Goal: Obtain resource: Download file/media

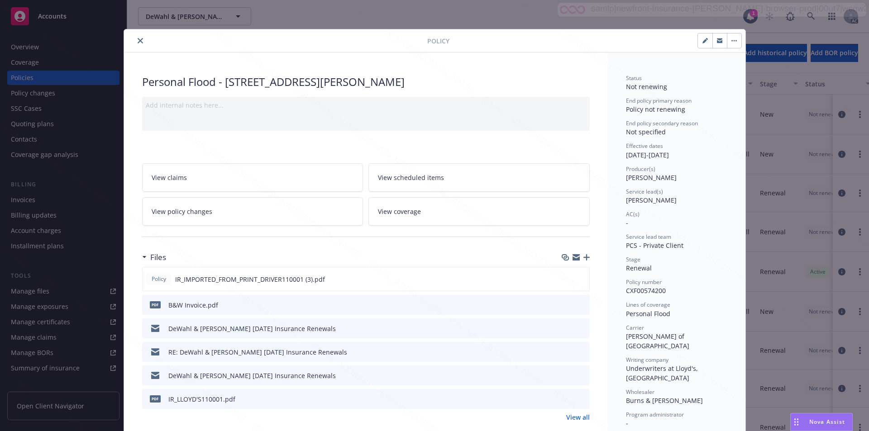
click at [138, 42] on icon "close" at bounding box center [140, 40] width 5 height 5
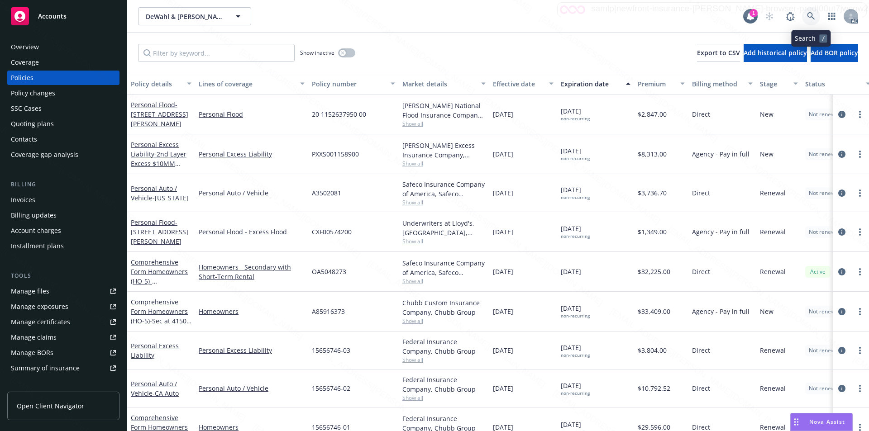
click at [811, 14] on icon at bounding box center [811, 16] width 8 height 8
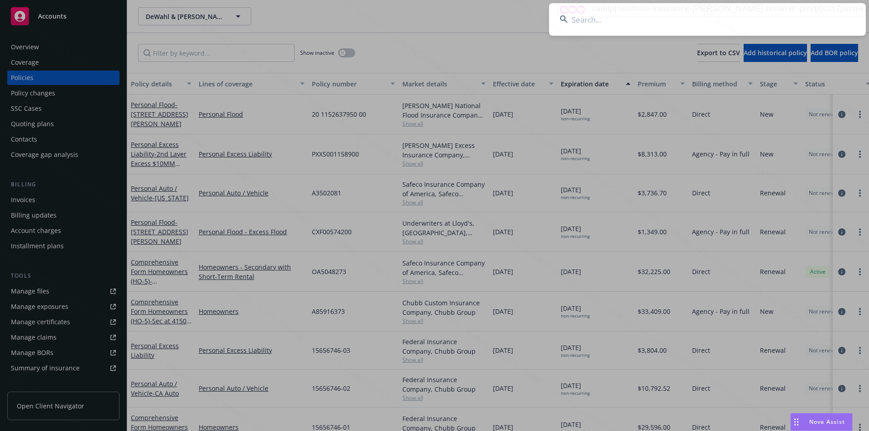
click at [579, 21] on input at bounding box center [707, 19] width 317 height 33
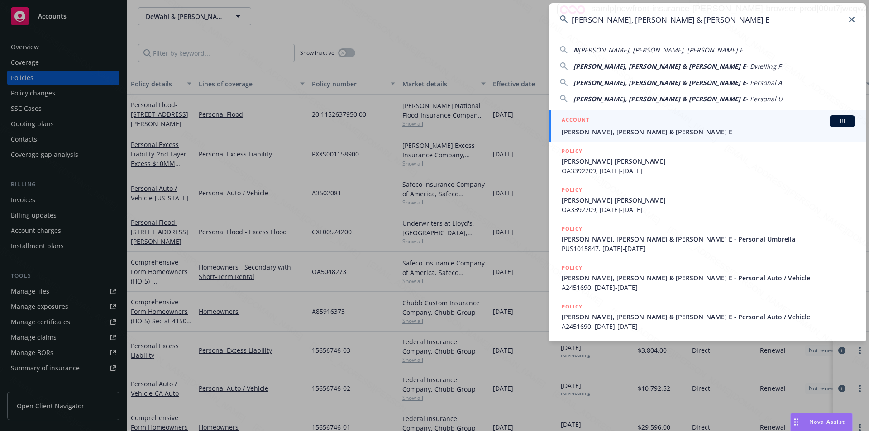
type input "[PERSON_NAME], [PERSON_NAME] & [PERSON_NAME] E"
click at [582, 130] on span "[PERSON_NAME], [PERSON_NAME] & [PERSON_NAME] E" at bounding box center [707, 132] width 293 height 10
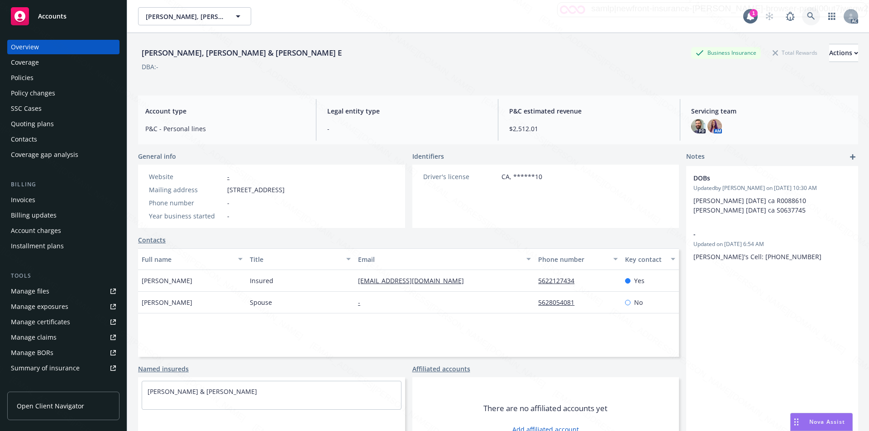
click at [807, 16] on icon at bounding box center [811, 16] width 8 height 8
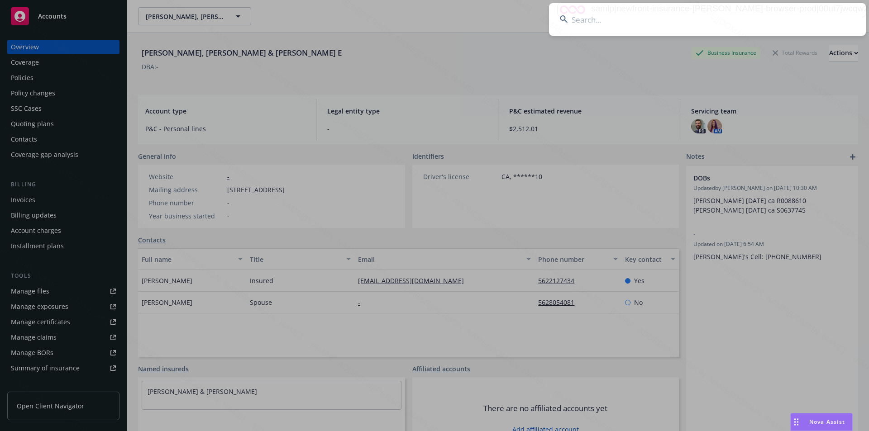
click at [573, 24] on input at bounding box center [707, 19] width 317 height 33
type input "OA3525324"
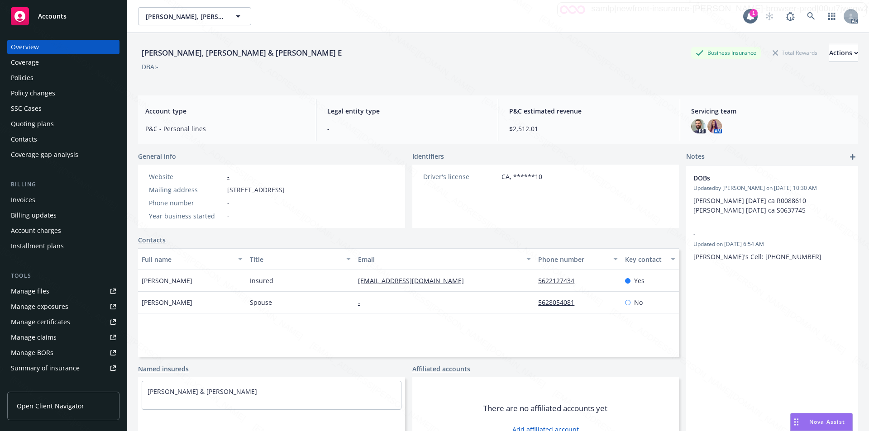
click at [29, 76] on div "Policies" at bounding box center [22, 78] width 23 height 14
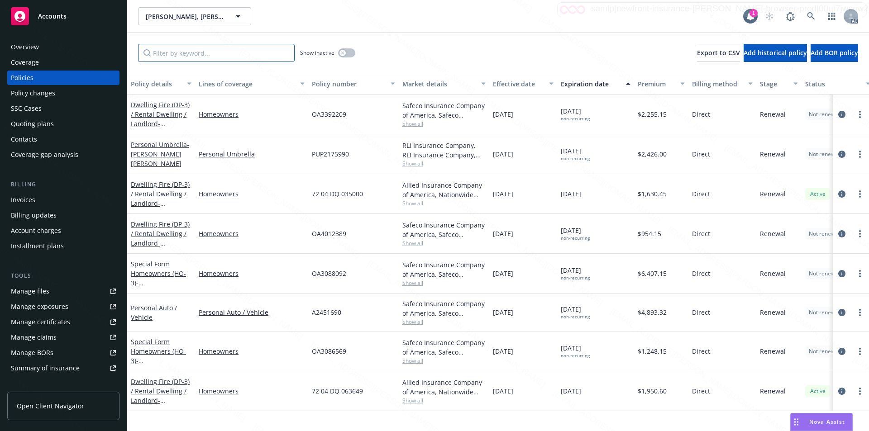
click at [189, 53] on input "Filter by keyword..." at bounding box center [216, 53] width 157 height 18
paste input "OA3525324"
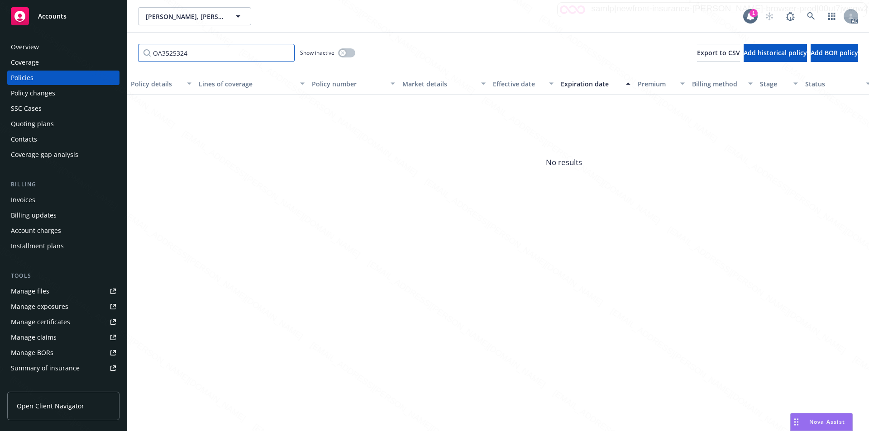
type input "OA3525324"
click at [339, 52] on button "button" at bounding box center [346, 52] width 17 height 9
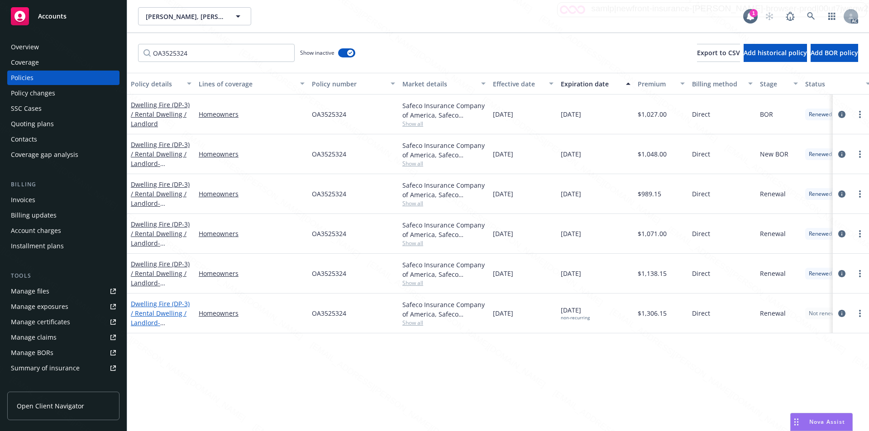
click at [153, 306] on link "Dwelling Fire (DP-3) / Rental Dwelling / Landlord - [STREET_ADDRESS]" at bounding box center [160, 318] width 59 height 37
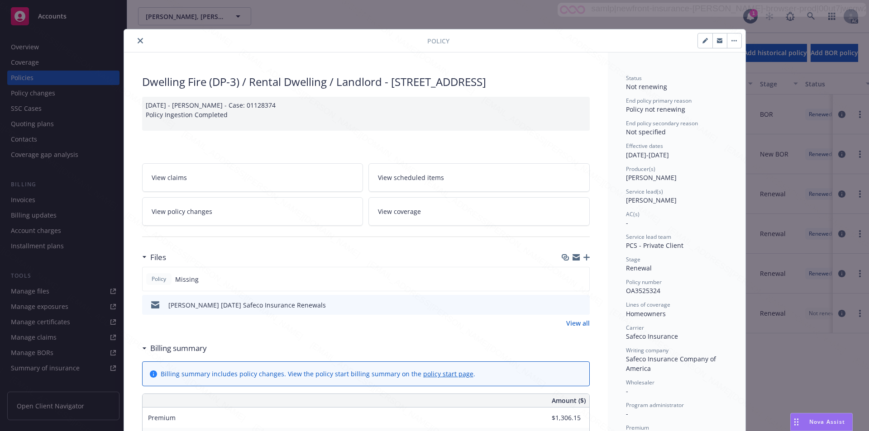
click at [138, 46] on div "Policy" at bounding box center [434, 40] width 621 height 23
click at [138, 40] on icon "close" at bounding box center [140, 40] width 5 height 5
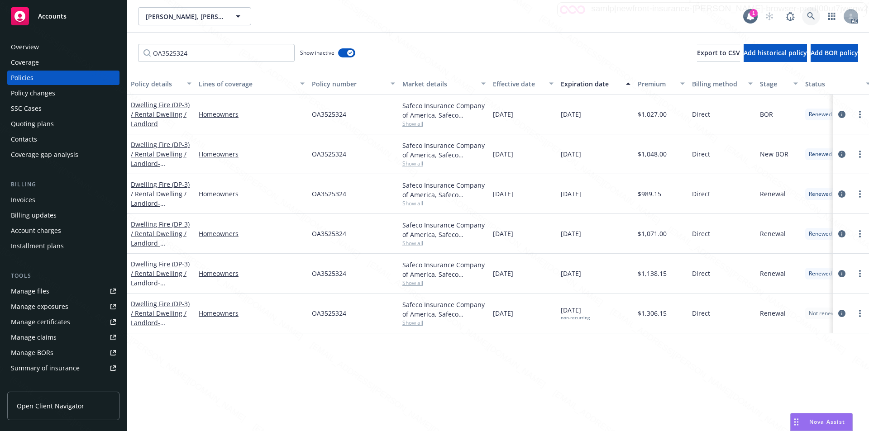
click at [810, 14] on icon at bounding box center [811, 16] width 8 height 8
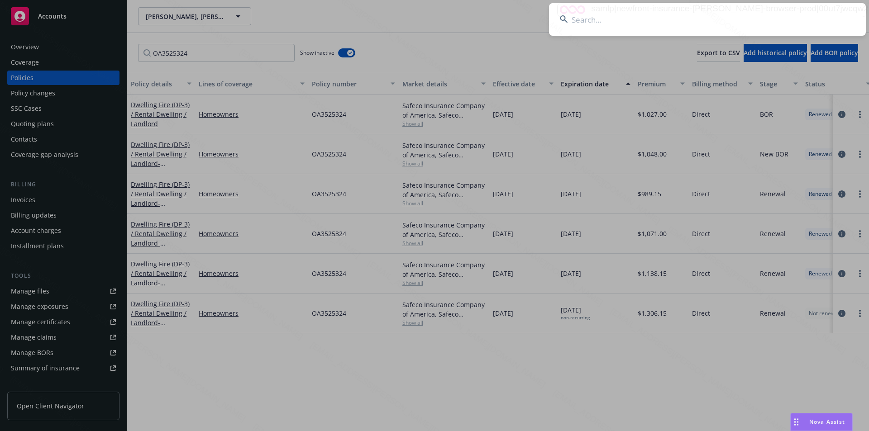
click at [627, 24] on input at bounding box center [707, 19] width 317 height 33
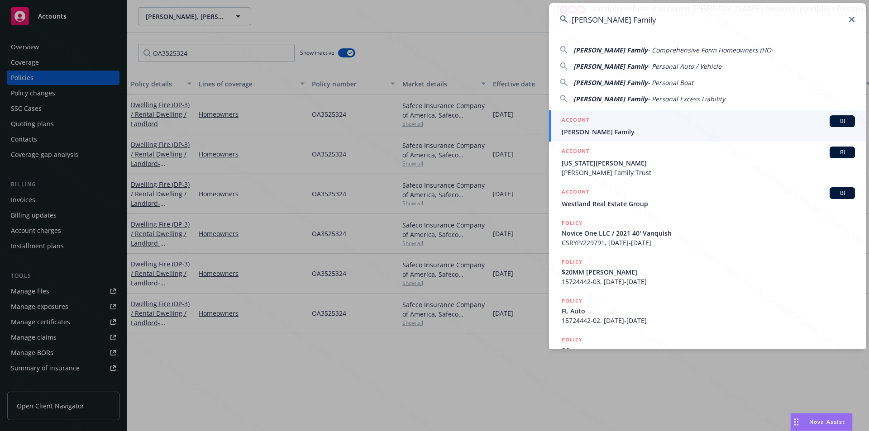
type input "[PERSON_NAME] Family"
click at [576, 128] on span "[PERSON_NAME] Family" at bounding box center [707, 132] width 293 height 10
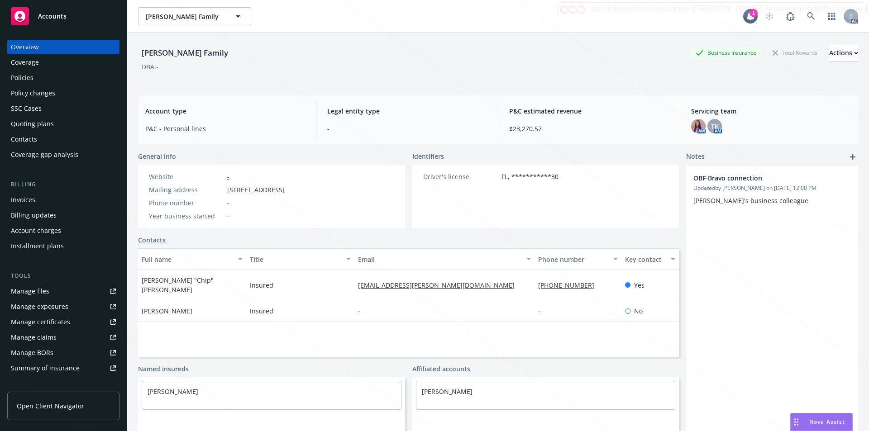
click at [37, 76] on div "Policies" at bounding box center [63, 78] width 105 height 14
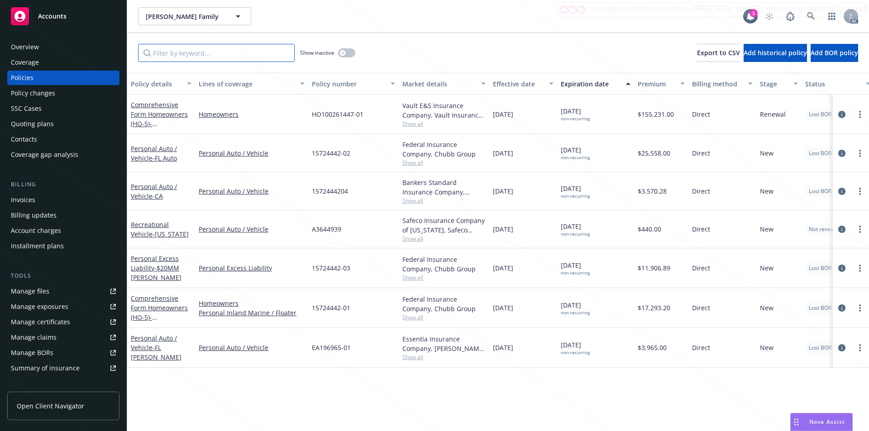
click at [166, 52] on input "Filter by keyword..." at bounding box center [216, 53] width 157 height 18
paste input "A3644939"
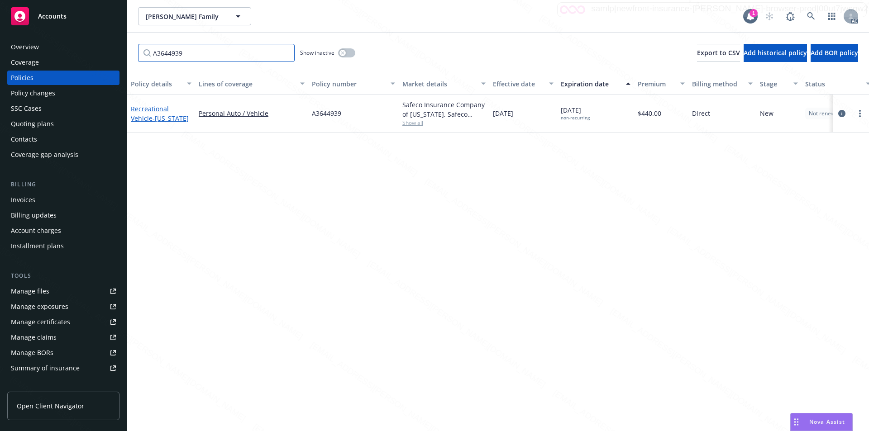
type input "A3644939"
click at [147, 107] on link "Recreational Vehicle - [US_STATE]" at bounding box center [160, 114] width 58 height 18
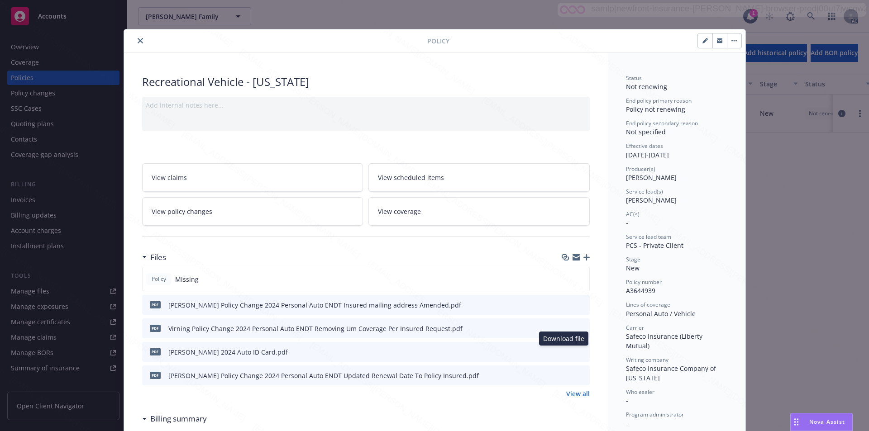
click at [563, 352] on icon "download file" at bounding box center [566, 350] width 6 height 5
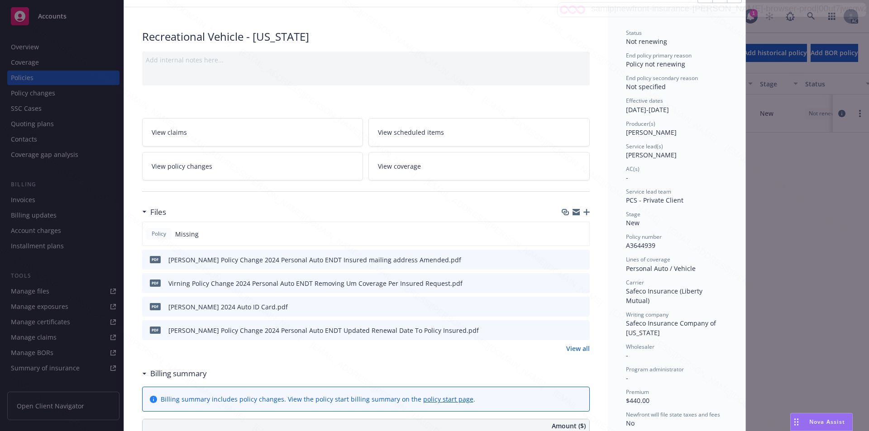
scroll to position [90, 0]
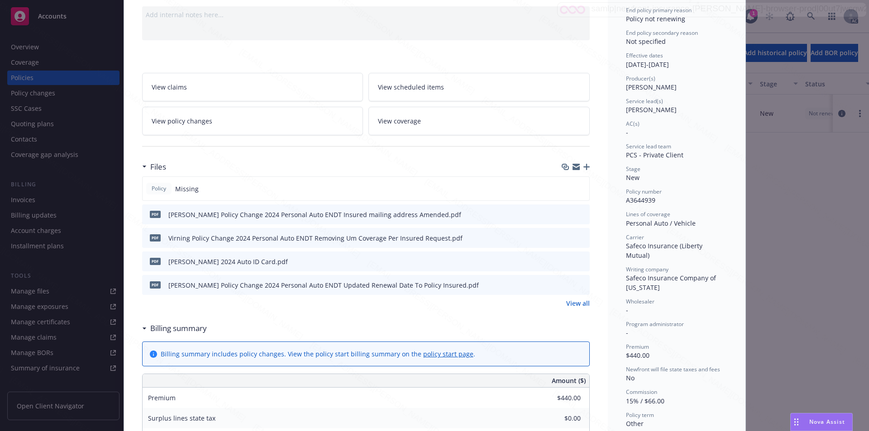
click at [573, 304] on link "View all" at bounding box center [578, 304] width 24 height 10
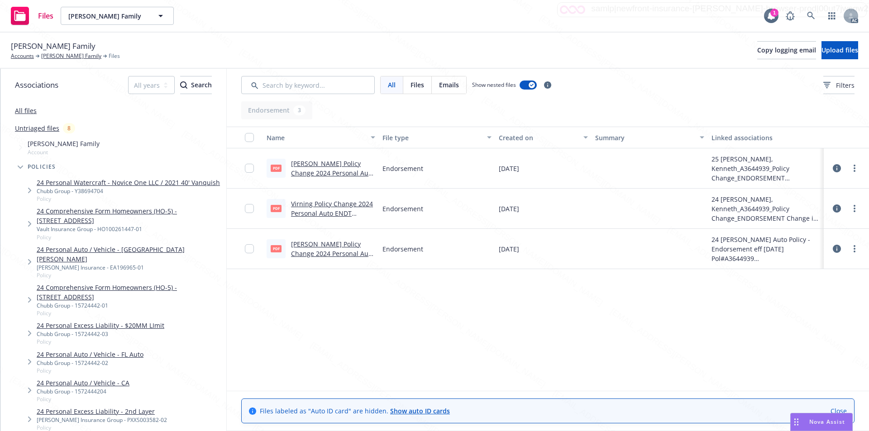
click at [485, 352] on div "Name File type Created on Summary Linked associations pdf Virnig Policy Change …" at bounding box center [548, 259] width 642 height 264
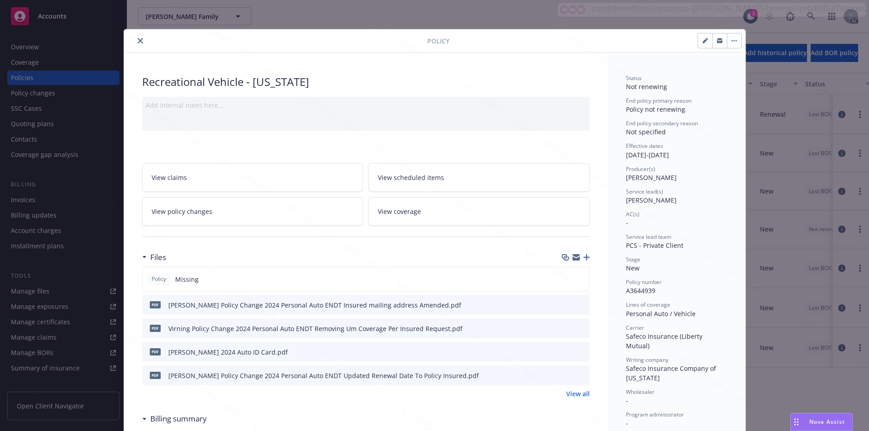
click at [224, 211] on link "View policy changes" at bounding box center [252, 211] width 221 height 29
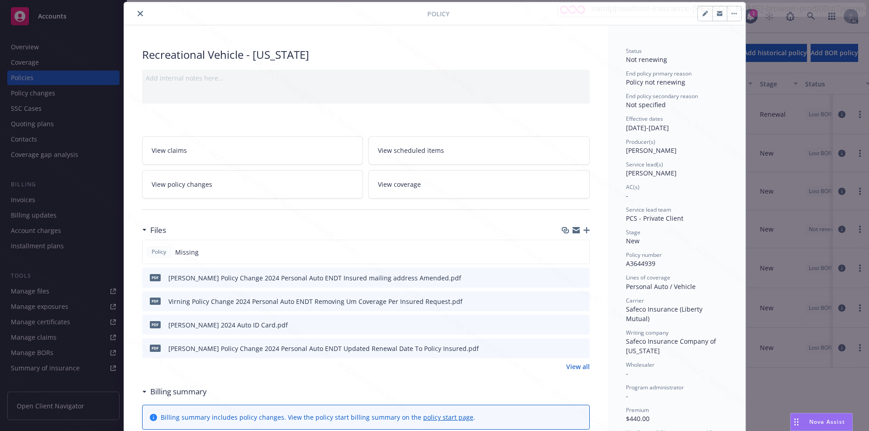
click at [135, 12] on button "close" at bounding box center [140, 13] width 11 height 11
